Goal: Task Accomplishment & Management: Manage account settings

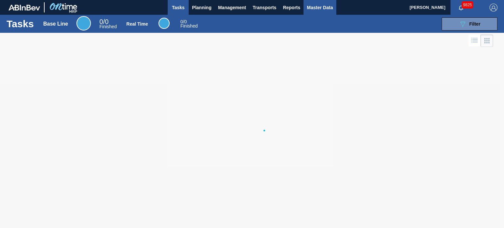
click at [318, 9] on span "Master Data" at bounding box center [320, 8] width 26 height 8
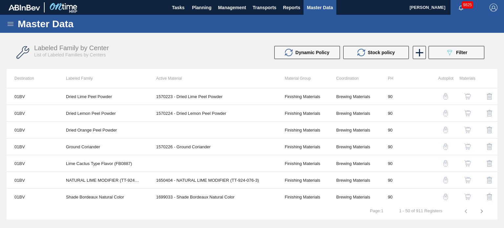
click at [452, 59] on div "Labeled Family by Center List of Labeled Families by Centers Dynamic Policy Sto…" at bounding box center [252, 52] width 491 height 25
click at [444, 52] on button "089F7B8B-B2A5-4AFE-B5C0-19BA573D28AC Filter" at bounding box center [457, 52] width 56 height 13
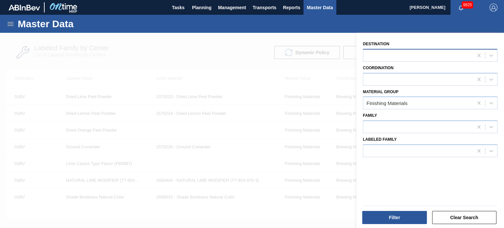
click at [426, 53] on div at bounding box center [418, 56] width 110 height 10
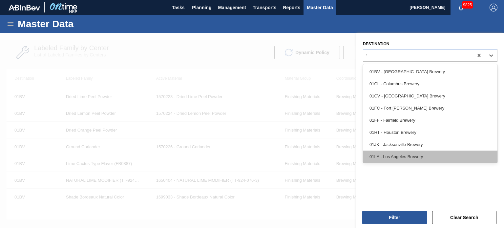
type input "wm"
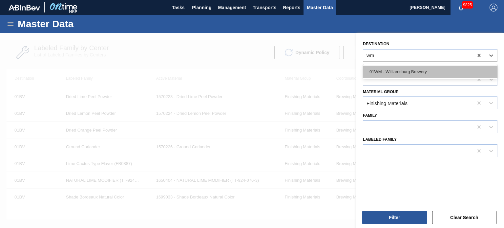
click at [395, 72] on div "01WM - Williamsburg Brewery" at bounding box center [430, 72] width 135 height 12
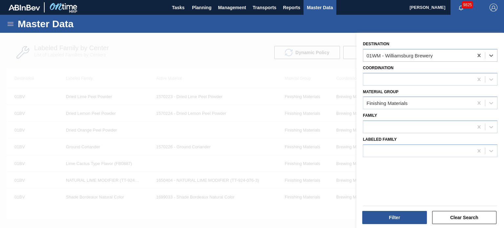
click at [402, 224] on button "Filter" at bounding box center [394, 217] width 65 height 13
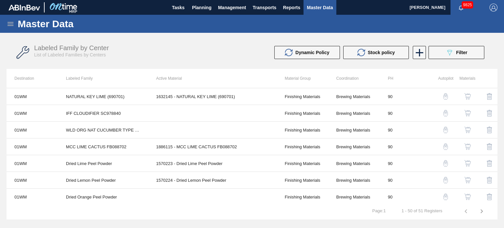
click at [230, 56] on div "Labeled Family by Center List of Labeled Families by Centers" at bounding box center [149, 50] width 230 height 13
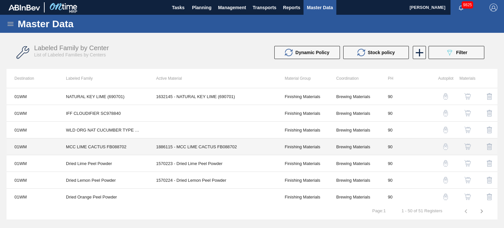
click at [369, 145] on td "Brewing Materials" at bounding box center [355, 147] width 52 height 17
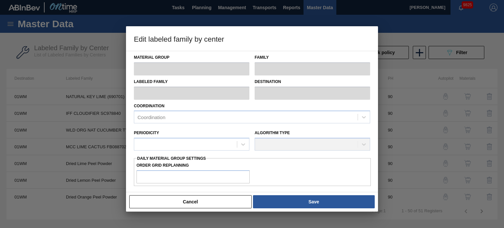
scroll to position [50, 0]
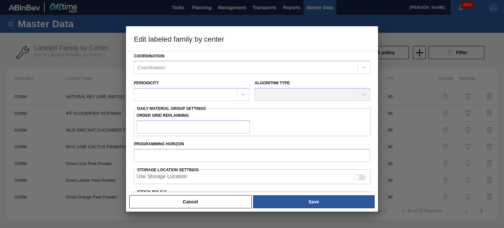
type input "Finishing Materials"
type input "Flavors"
type input "MCC LIME CACTUS FB088702"
type input "01WM - Williamsburg Brewery"
type input "90"
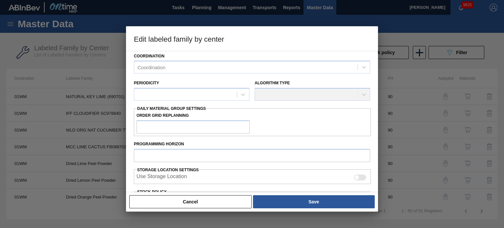
type input "381"
type input "801"
type input "0"
type input "381"
checkbox input "true"
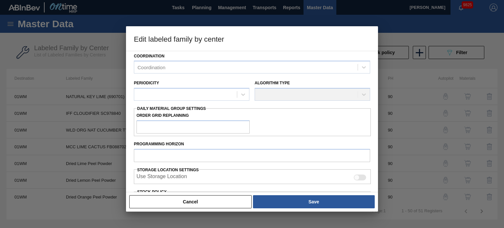
checkbox input "true"
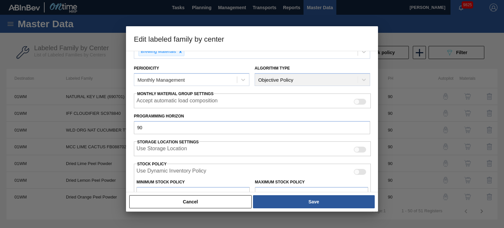
scroll to position [89, 0]
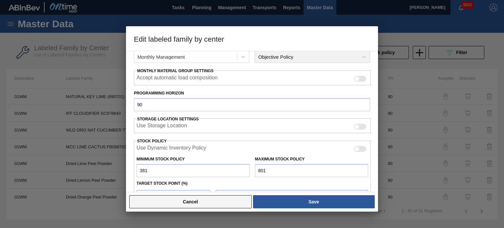
click at [222, 201] on button "Cancel" at bounding box center [190, 201] width 122 height 13
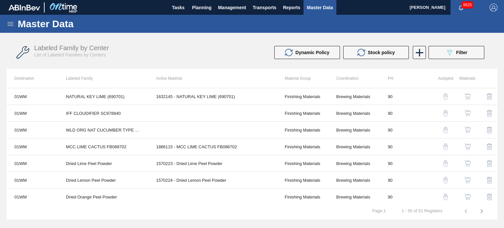
click at [465, 146] on img "button" at bounding box center [468, 146] width 7 height 7
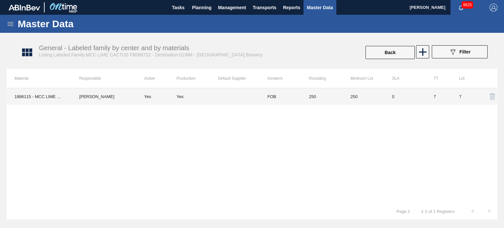
click at [211, 95] on div "Yes" at bounding box center [198, 96] width 42 height 5
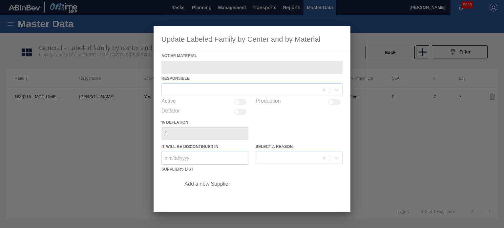
type Material "1886115 - MCC LIME CACTUS FB088702"
checkbox input "true"
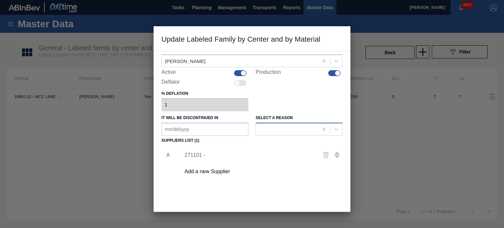
scroll to position [29, 0]
click at [219, 153] on div "271101 -" at bounding box center [249, 155] width 129 height 6
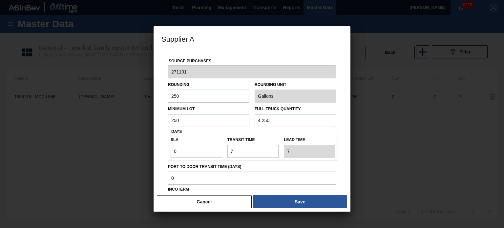
scroll to position [74, 0]
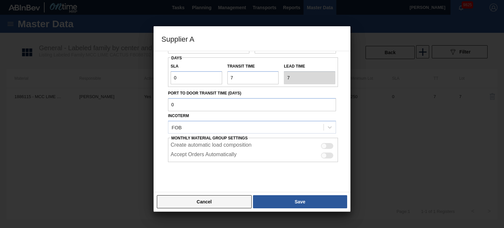
click at [221, 204] on button "Cancel" at bounding box center [204, 201] width 95 height 13
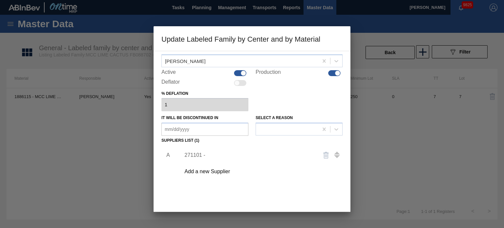
scroll to position [67, 0]
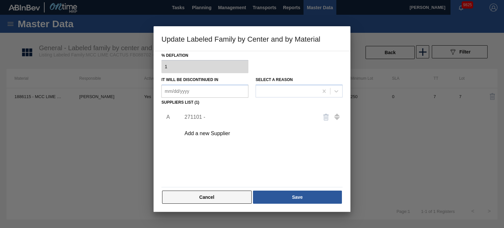
click at [207, 195] on button "Cancel" at bounding box center [207, 197] width 90 height 13
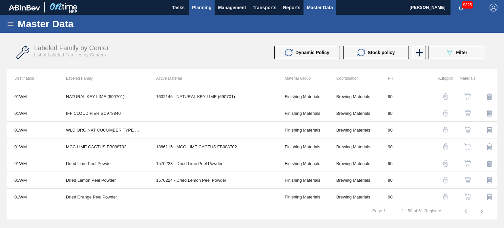
click at [206, 4] on span "Planning" at bounding box center [201, 8] width 19 height 8
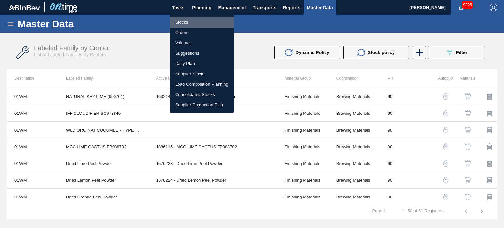
click at [179, 22] on li "Stocks" at bounding box center [202, 22] width 64 height 11
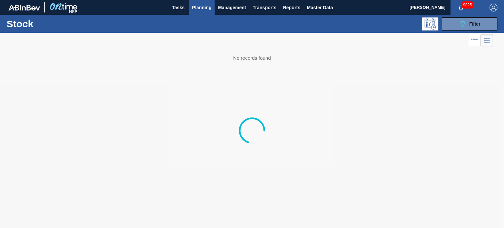
click at [465, 31] on div "Stock 089F7B8B-B2A5-4AFE-B5C0-19BA573D28AC Filter" at bounding box center [252, 24] width 504 height 18
click at [459, 21] on icon "089F7B8B-B2A5-4AFE-B5C0-19BA573D28AC" at bounding box center [463, 24] width 8 height 8
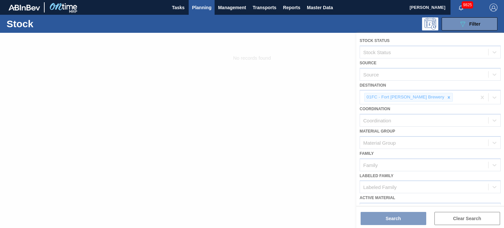
click at [427, 96] on div at bounding box center [252, 130] width 504 height 195
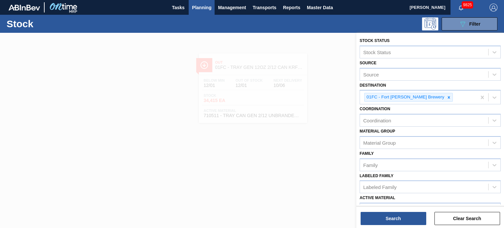
click at [448, 96] on icon at bounding box center [449, 97] width 2 height 2
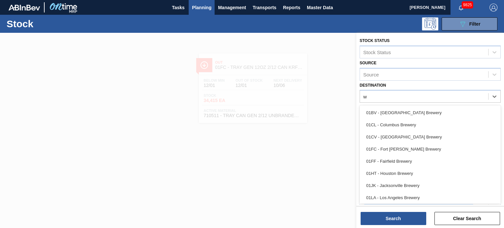
type input "wm"
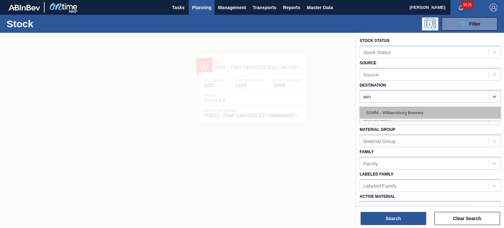
click at [414, 114] on div "01WM - Williamsburg Brewery" at bounding box center [430, 113] width 141 height 12
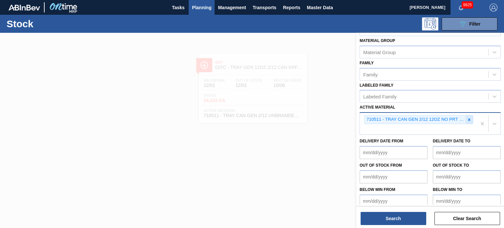
click at [468, 118] on icon at bounding box center [469, 120] width 5 height 5
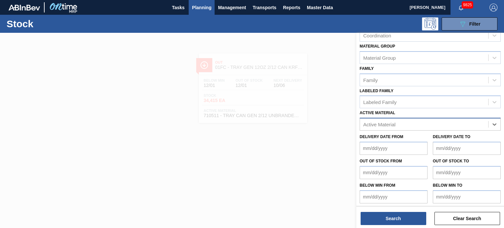
paste Material "1886115"
type Material "1886115"
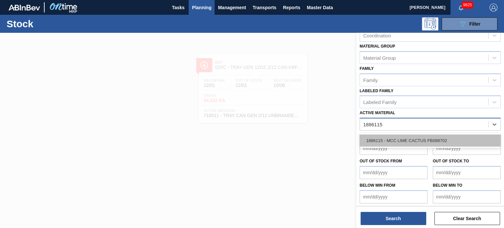
click at [412, 137] on div "1886115 - MCC LIME CACTUS FB088702" at bounding box center [430, 141] width 141 height 12
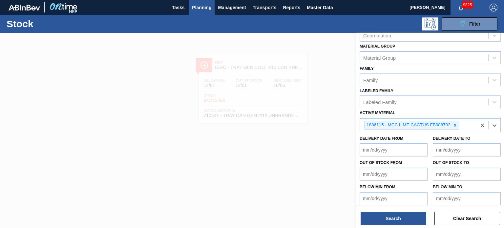
scroll to position [87, 0]
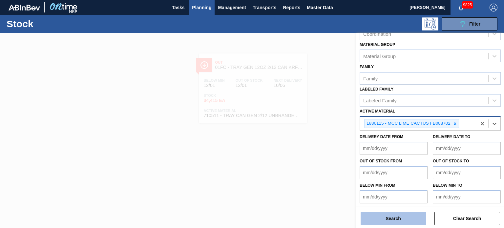
click at [395, 224] on button "Search" at bounding box center [394, 218] width 66 height 13
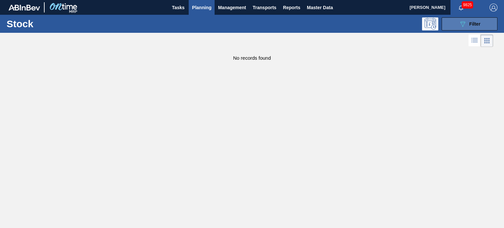
click at [468, 26] on div "089F7B8B-B2A5-4AFE-B5C0-19BA573D28AC Filter" at bounding box center [470, 24] width 22 height 8
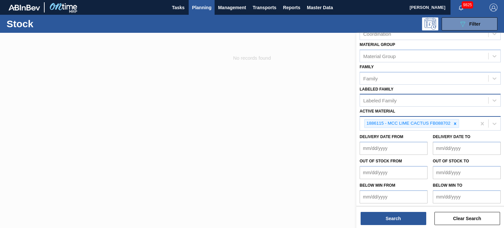
scroll to position [86, 0]
click at [327, 8] on span "Master Data" at bounding box center [320, 8] width 26 height 8
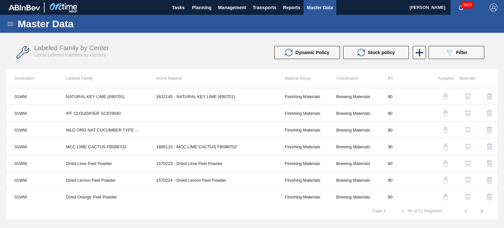
click at [1, 23] on div "Master Data" at bounding box center [252, 24] width 504 height 18
click at [9, 25] on icon at bounding box center [11, 24] width 6 height 4
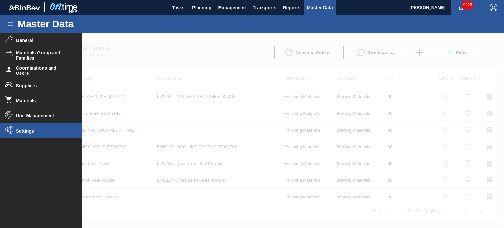
click at [40, 134] on li "Settings" at bounding box center [41, 130] width 82 height 15
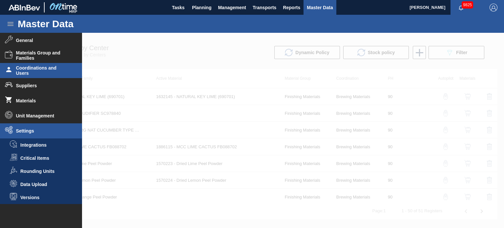
click at [44, 64] on li "Coordinations and Users" at bounding box center [41, 70] width 82 height 15
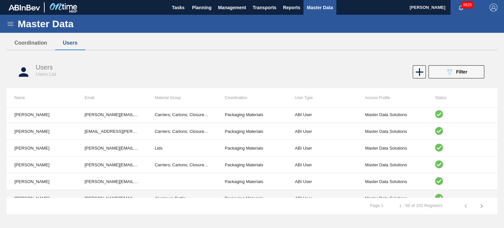
scroll to position [148, 0]
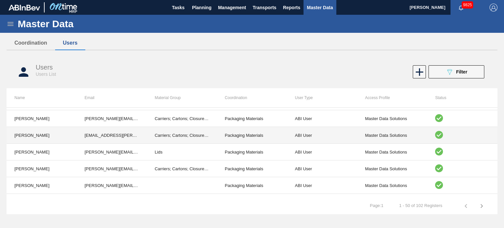
click at [188, 135] on td "Carriers; Cartons; Closures; Crown; Hicone; Keg Covers; Partitions; Pads; Label…" at bounding box center [182, 135] width 70 height 17
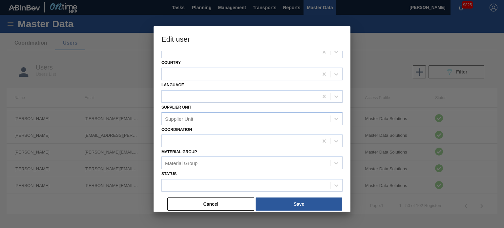
scroll to position [89, 0]
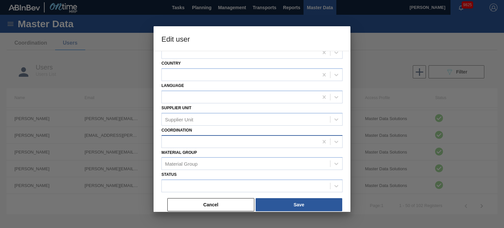
click at [274, 144] on div at bounding box center [240, 142] width 157 height 10
type input "[PERSON_NAME]"
type input "[EMAIL_ADDRESS][PERSON_NAME][DOMAIN_NAME][PERSON_NAME]"
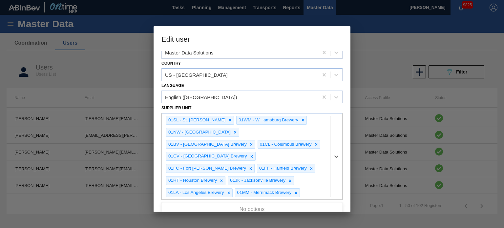
click at [248, 152] on div "01CV - [GEOGRAPHIC_DATA] Brewery" at bounding box center [207, 156] width 82 height 8
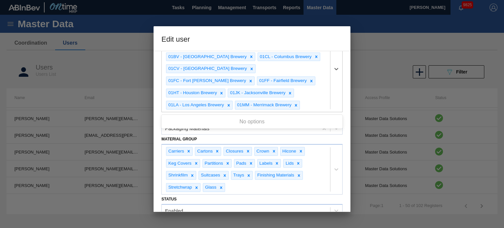
scroll to position [188, 0]
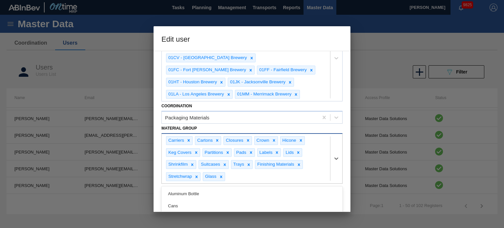
click at [252, 166] on div "Carriers Cartons Closures Crown Hicone Keg Covers Partitions Pads Labels Lids S…" at bounding box center [246, 159] width 168 height 50
type Group "b"
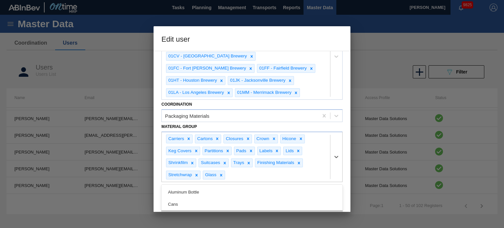
click at [182, 210] on div "Raw Materials" at bounding box center [252, 216] width 181 height 12
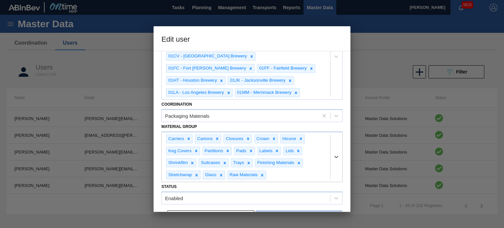
click at [292, 210] on button "Save" at bounding box center [299, 216] width 87 height 13
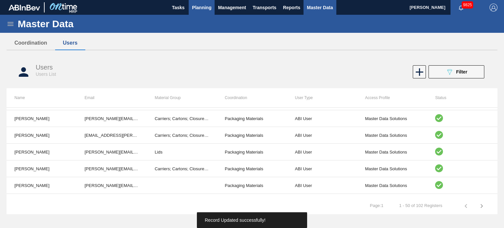
click at [204, 11] on span "Planning" at bounding box center [201, 8] width 19 height 8
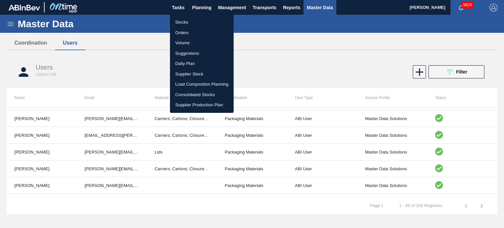
click at [187, 23] on li "Stocks" at bounding box center [202, 22] width 64 height 11
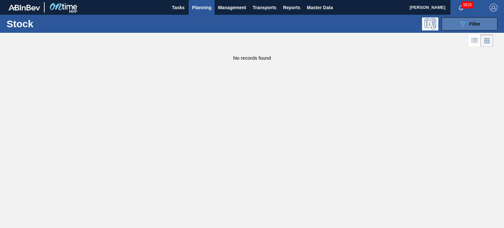
click at [458, 27] on button "089F7B8B-B2A5-4AFE-B5C0-19BA573D28AC Filter" at bounding box center [470, 23] width 56 height 13
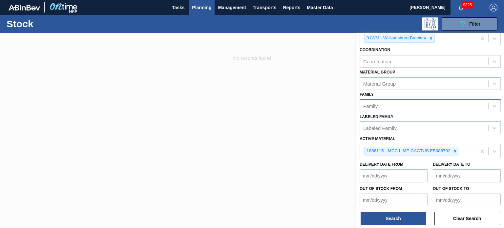
scroll to position [59, 0]
click at [458, 150] on div at bounding box center [455, 151] width 7 height 8
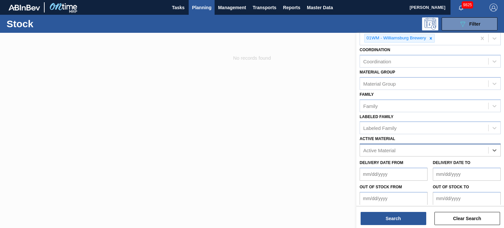
click at [400, 147] on div "Active Material" at bounding box center [424, 151] width 128 height 10
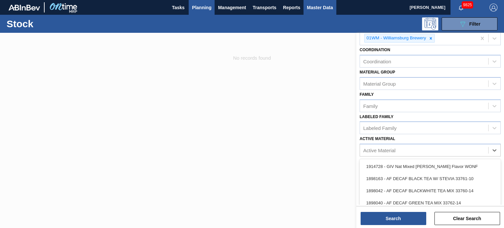
click at [316, 9] on span "Master Data" at bounding box center [320, 8] width 26 height 8
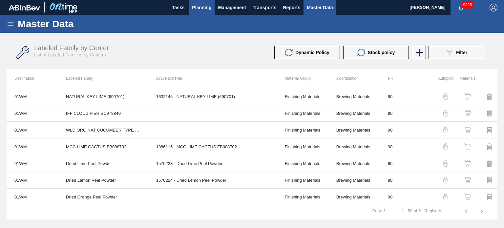
click at [201, 7] on span "Planning" at bounding box center [201, 8] width 19 height 8
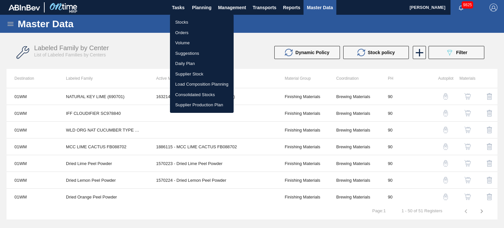
click at [196, 19] on li "Stocks" at bounding box center [202, 22] width 64 height 11
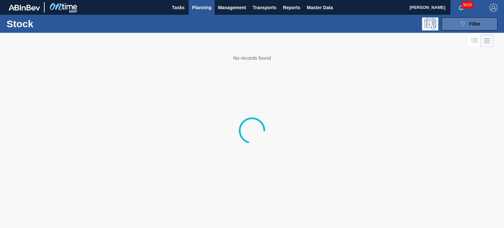
click at [464, 20] on icon "089F7B8B-B2A5-4AFE-B5C0-19BA573D28AC" at bounding box center [463, 24] width 8 height 8
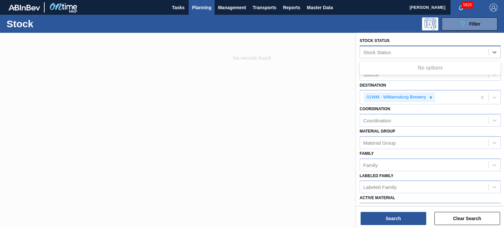
click at [376, 57] on div "Stock Status" at bounding box center [430, 52] width 141 height 13
click at [326, 50] on div at bounding box center [252, 147] width 504 height 228
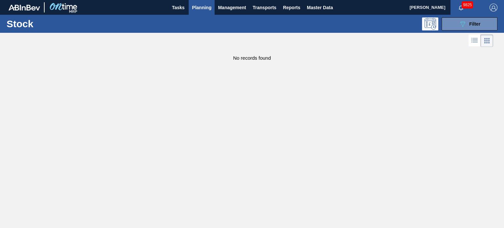
click at [476, 40] on icon at bounding box center [475, 40] width 8 height 8
click at [475, 20] on div "089F7B8B-B2A5-4AFE-B5C0-19BA573D28AC Filter" at bounding box center [470, 24] width 22 height 8
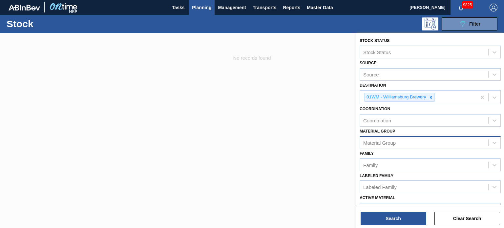
scroll to position [12, 0]
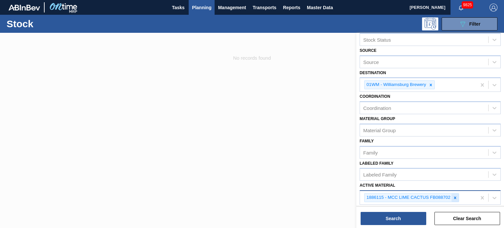
click at [456, 196] on icon at bounding box center [455, 198] width 5 height 5
click at [418, 109] on div "Coordination" at bounding box center [424, 108] width 128 height 10
click at [410, 144] on div "Family Family" at bounding box center [430, 148] width 141 height 22
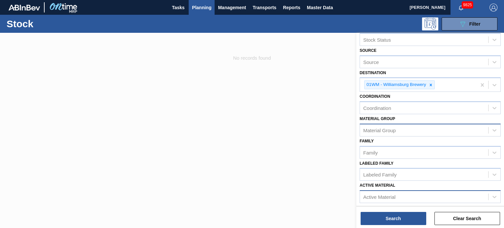
click at [398, 127] on div "Material Group" at bounding box center [424, 130] width 128 height 10
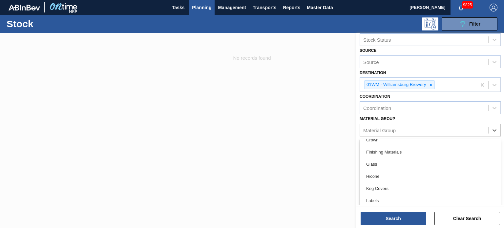
scroll to position [43, 0]
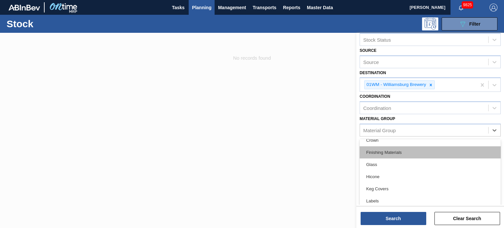
click at [399, 152] on div "Finishing Materials" at bounding box center [430, 152] width 141 height 12
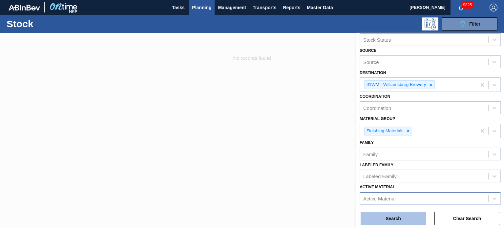
click at [398, 217] on button "Search" at bounding box center [394, 218] width 66 height 13
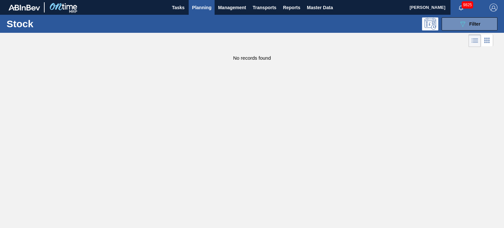
click at [458, 16] on div "Stock 089F7B8B-B2A5-4AFE-B5C0-19BA573D28AC Filter" at bounding box center [252, 24] width 504 height 18
click at [457, 22] on button "089F7B8B-B2A5-4AFE-B5C0-19BA573D28AC Filter" at bounding box center [470, 23] width 56 height 13
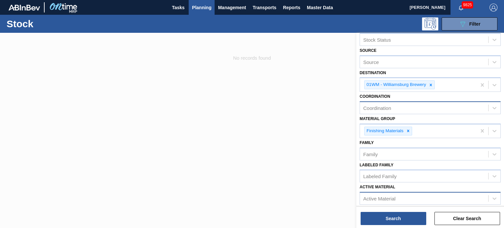
scroll to position [87, 0]
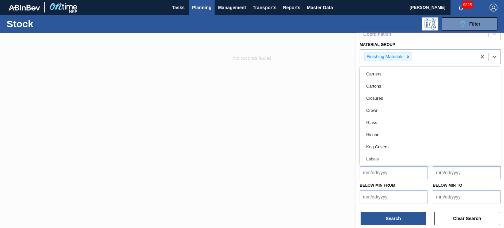
click at [428, 59] on div "Finishing Materials" at bounding box center [418, 56] width 117 height 13
click at [407, 130] on div "Stretchwrap" at bounding box center [430, 136] width 141 height 12
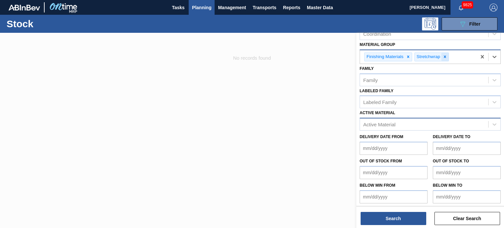
click at [446, 55] on icon at bounding box center [445, 57] width 5 height 5
click at [445, 56] on div "Finishing Materials" at bounding box center [418, 56] width 117 height 13
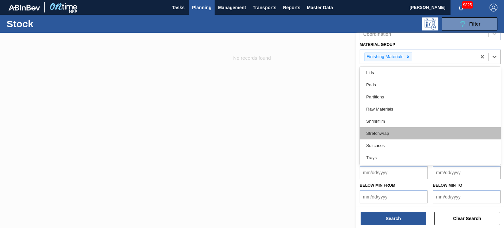
scroll to position [98, 0]
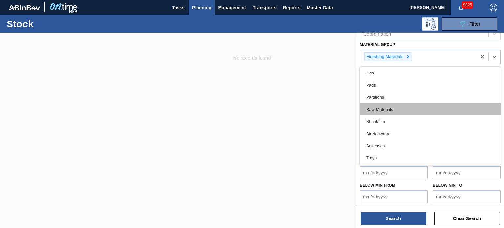
click at [386, 111] on div "Raw Materials" at bounding box center [430, 109] width 141 height 12
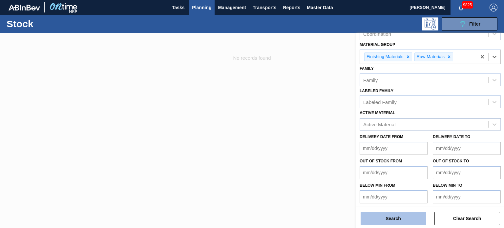
click at [397, 222] on button "Search" at bounding box center [394, 218] width 66 height 13
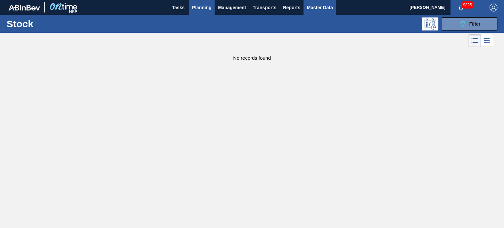
click at [323, 13] on button "Master Data" at bounding box center [320, 7] width 33 height 15
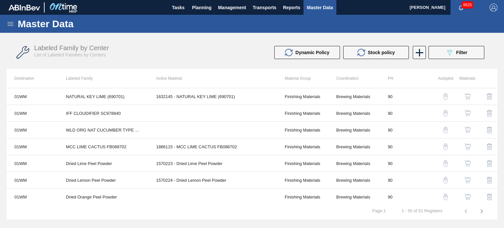
drag, startPoint x: 89, startPoint y: 8, endPoint x: 11, endPoint y: 28, distance: 81.4
click at [11, 28] on div "Master Data" at bounding box center [252, 24] width 504 height 18
click at [9, 22] on icon at bounding box center [11, 24] width 6 height 4
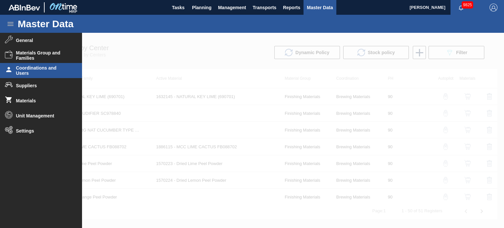
click at [28, 69] on span "Coordinations and Users" at bounding box center [43, 70] width 54 height 11
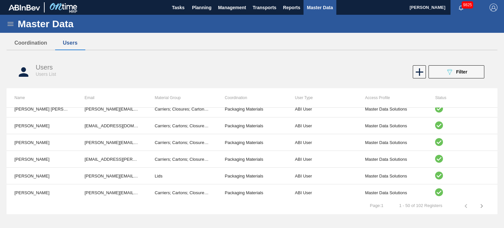
scroll to position [124, 0]
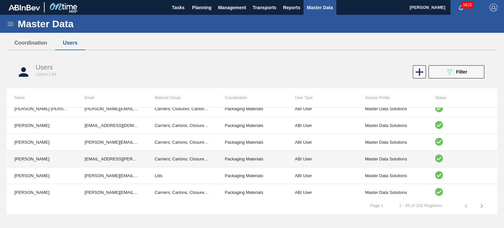
click at [133, 157] on td "[EMAIL_ADDRESS][PERSON_NAME][DOMAIN_NAME][PERSON_NAME]" at bounding box center [112, 159] width 70 height 17
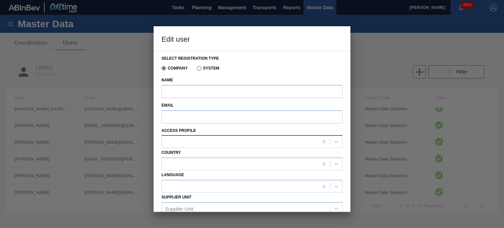
type input "[PERSON_NAME]"
type input "[EMAIL_ADDRESS][PERSON_NAME][DOMAIN_NAME][PERSON_NAME]"
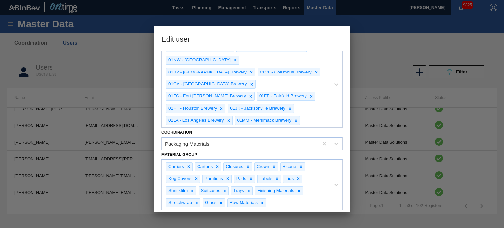
scroll to position [189, 0]
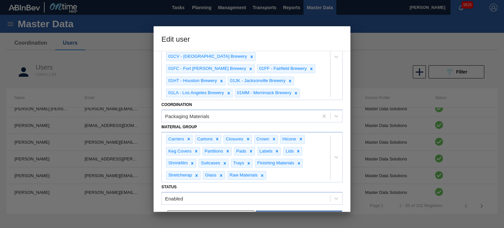
click at [241, 122] on div "Material Group Carriers Cartons Closures Crown Hicone Keg Covers Partitions Pad…" at bounding box center [252, 152] width 181 height 60
click at [237, 111] on div "Packaging Materials" at bounding box center [240, 116] width 157 height 10
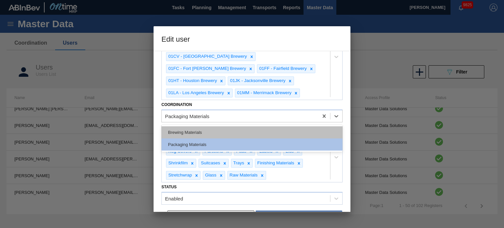
click at [227, 126] on div "Brewing Materials" at bounding box center [252, 132] width 181 height 12
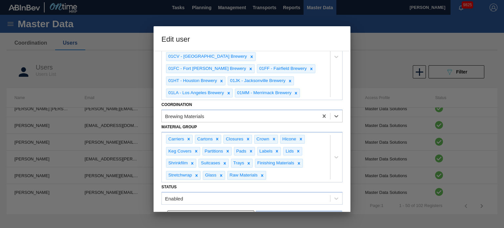
click at [290, 211] on button "Save" at bounding box center [299, 217] width 87 height 13
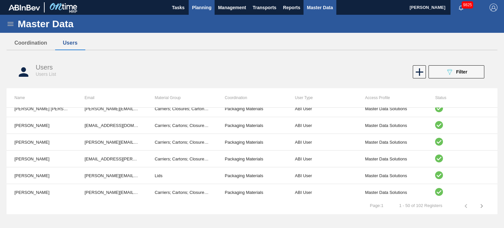
click at [207, 4] on span "Planning" at bounding box center [201, 8] width 19 height 8
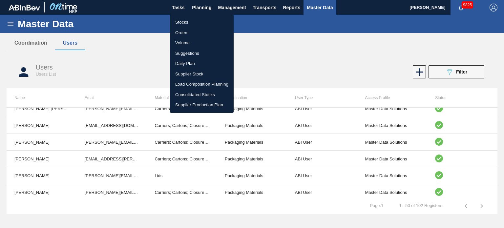
click at [192, 18] on li "Stocks" at bounding box center [202, 22] width 64 height 11
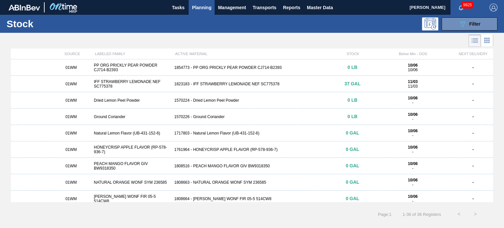
scroll to position [448, 0]
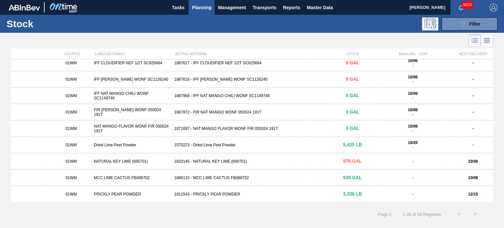
click at [218, 177] on div "1886115 - MCC LIME CACTUS FB088702" at bounding box center [252, 178] width 161 height 5
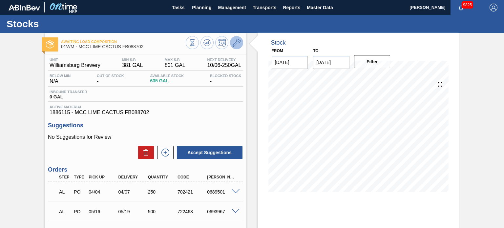
click at [235, 44] on icon at bounding box center [237, 43] width 8 height 8
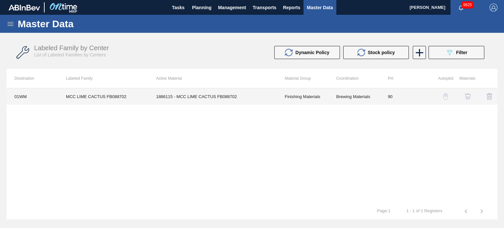
click at [363, 97] on td "Brewing Materials" at bounding box center [355, 96] width 52 height 16
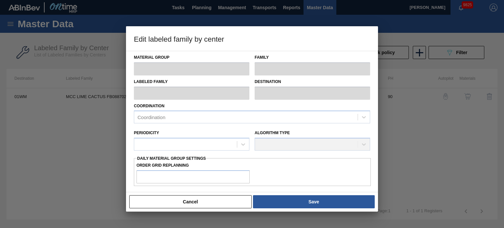
type input "Finishing Materials"
type input "Flavors"
type input "MCC LIME CACTUS FB088702"
type input "01WM - Williamsburg Brewery"
type input "90"
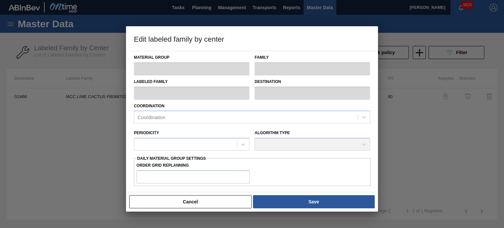
type input "381"
type input "801"
type input "0"
type input "381"
checkbox input "true"
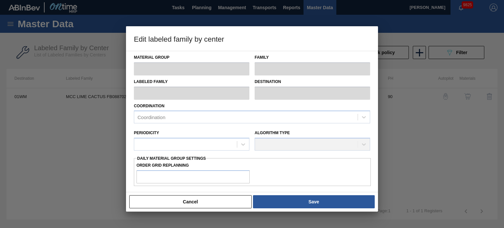
checkbox input "true"
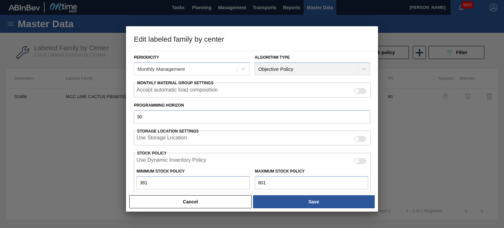
scroll to position [77, 0]
click at [363, 158] on div at bounding box center [360, 161] width 12 height 6
checkbox input "true"
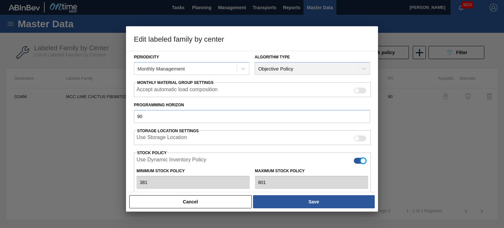
type input "0"
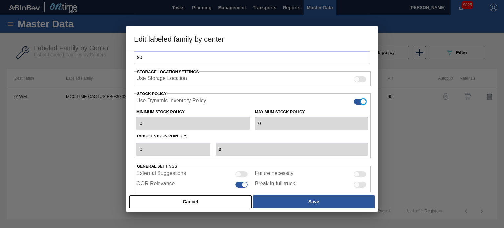
scroll to position [137, 0]
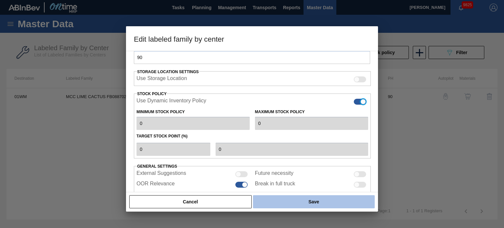
click at [303, 202] on button "Save" at bounding box center [314, 201] width 122 height 13
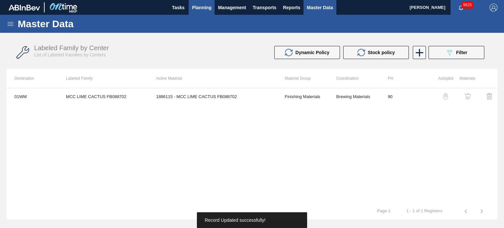
click at [207, 3] on button "Planning" at bounding box center [202, 7] width 26 height 15
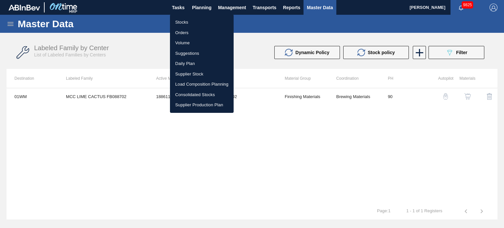
click at [191, 23] on li "Stocks" at bounding box center [202, 22] width 64 height 11
